Goal: Navigation & Orientation: Find specific page/section

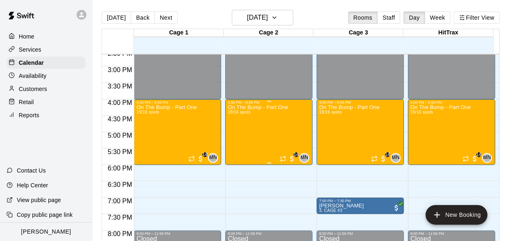
scroll to position [490, 0]
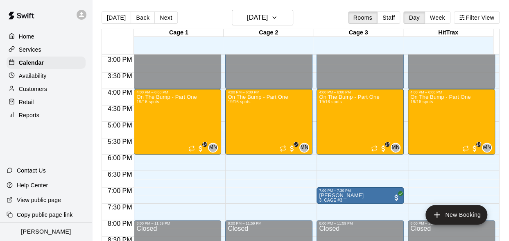
click at [81, 17] on icon at bounding box center [81, 14] width 5 height 5
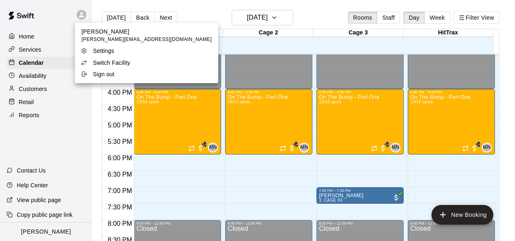
click at [96, 65] on p "Switch Facility" at bounding box center [111, 63] width 37 height 8
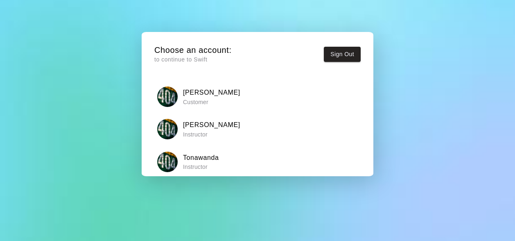
click at [202, 157] on h6 "Tonawanda" at bounding box center [201, 157] width 36 height 11
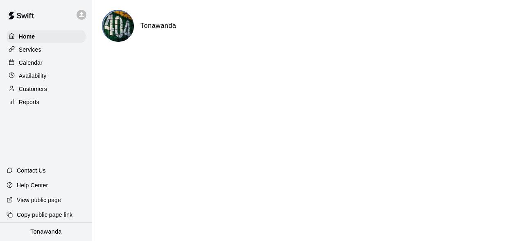
click at [36, 69] on div "Calendar" at bounding box center [46, 63] width 79 height 12
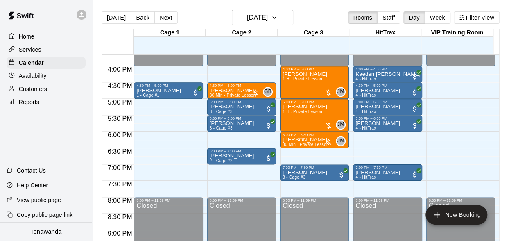
scroll to position [531, 0]
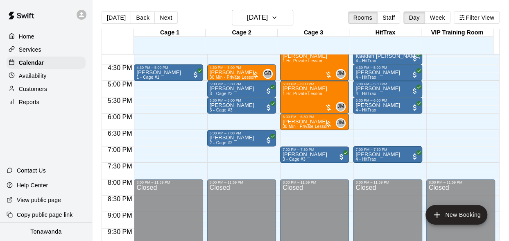
click at [79, 16] on icon at bounding box center [81, 14] width 7 height 7
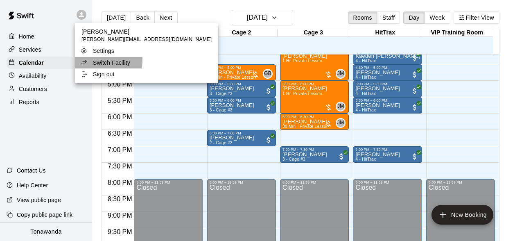
click at [91, 60] on div "Switch Facility" at bounding box center [107, 63] width 53 height 8
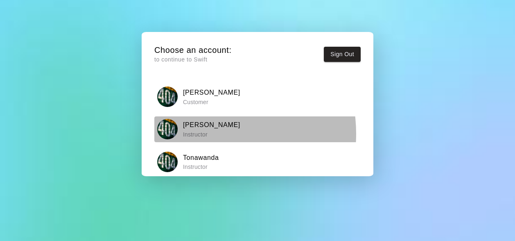
click at [201, 134] on p "Instructor" at bounding box center [211, 134] width 57 height 8
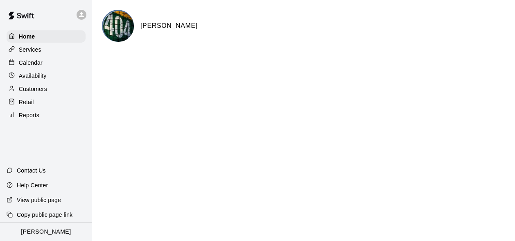
click at [32, 63] on p "Calendar" at bounding box center [31, 63] width 24 height 8
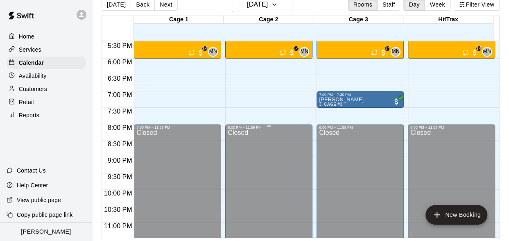
scroll to position [532, 0]
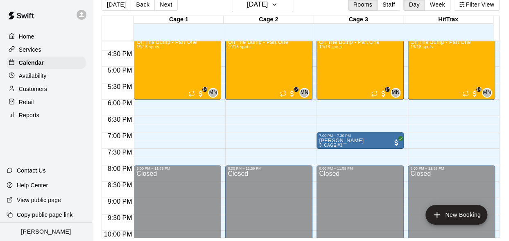
drag, startPoint x: 158, startPoint y: 3, endPoint x: 157, endPoint y: 7, distance: 4.3
click at [159, 3] on button "Next" at bounding box center [165, 4] width 23 height 12
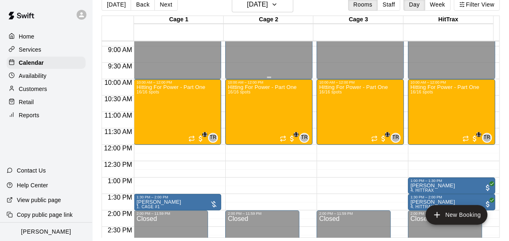
scroll to position [263, 0]
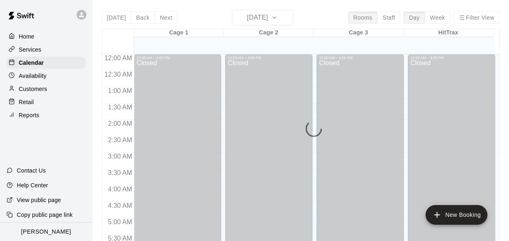
scroll to position [252, 0]
